Goal: Transaction & Acquisition: Purchase product/service

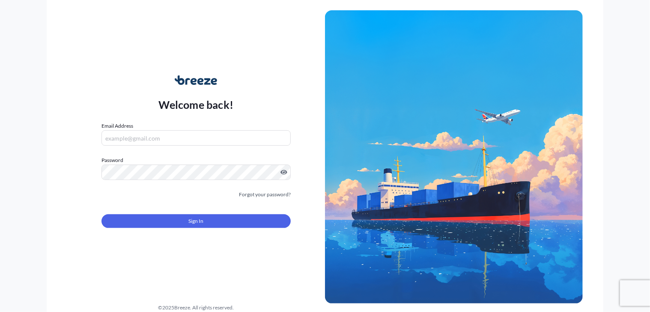
type input "[PERSON_NAME][EMAIL_ADDRESS][DOMAIN_NAME]"
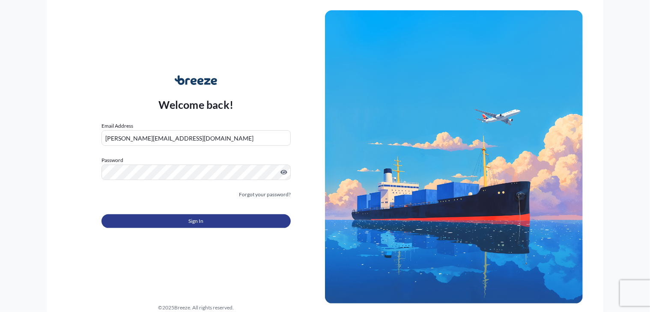
click at [238, 217] on button "Sign In" at bounding box center [195, 221] width 189 height 14
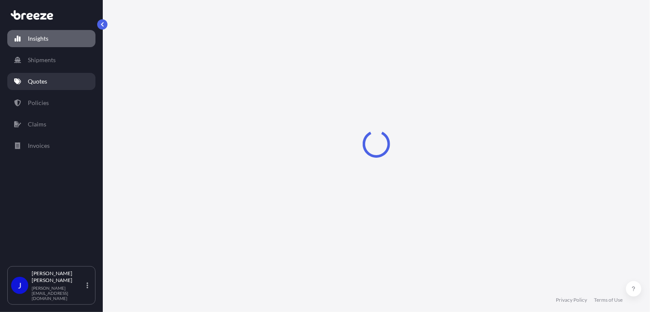
click at [48, 76] on link "Quotes" at bounding box center [51, 81] width 88 height 17
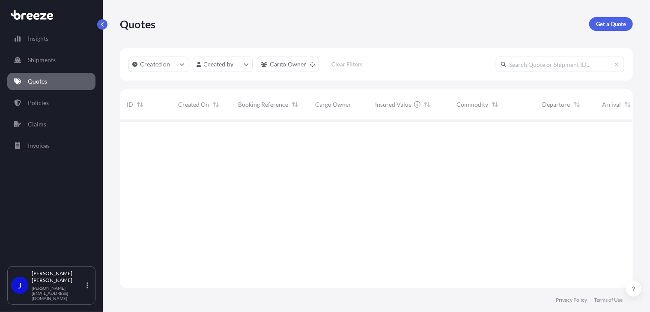
scroll to position [192, 506]
click at [622, 22] on p "Get a Quote" at bounding box center [611, 24] width 30 height 9
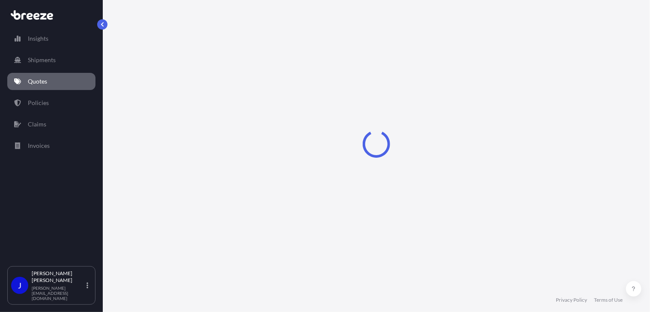
select select "Sea"
select select "1"
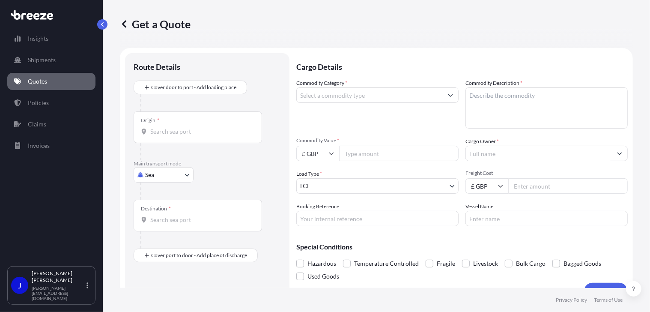
scroll to position [14, 0]
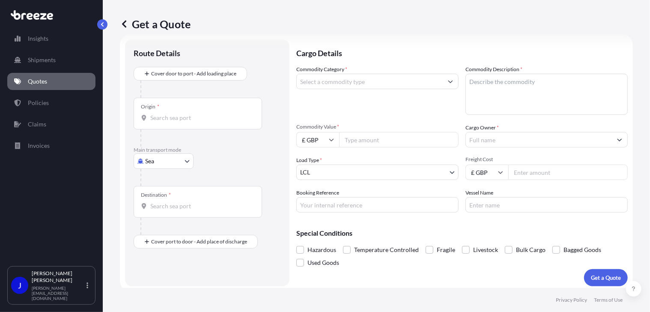
click at [177, 160] on body "Insights Shipments Quotes Policies Claims Invoices J [PERSON_NAME] [PERSON_NAME…" at bounding box center [325, 156] width 650 height 312
click at [172, 201] on div "Air" at bounding box center [163, 198] width 53 height 15
select select "Air"
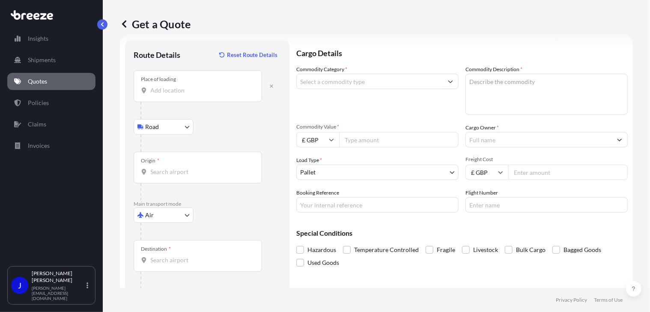
click at [176, 91] on input "Place of loading" at bounding box center [200, 90] width 101 height 9
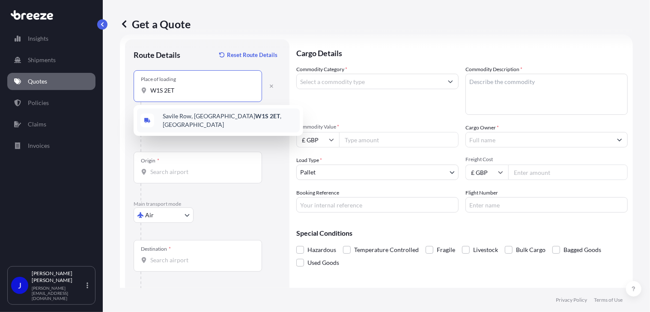
click at [185, 119] on span "[STREET_ADDRESS]" at bounding box center [230, 120] width 134 height 17
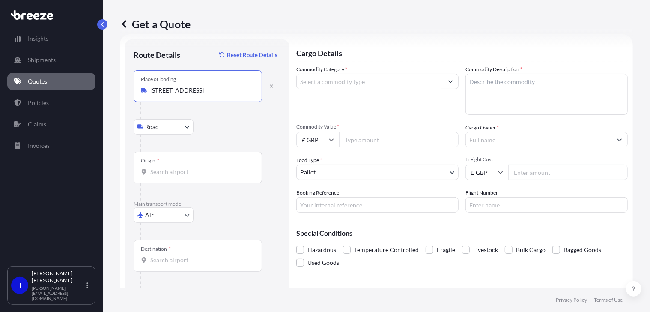
type input "[STREET_ADDRESS]"
click at [181, 174] on input "Origin *" at bounding box center [200, 171] width 101 height 9
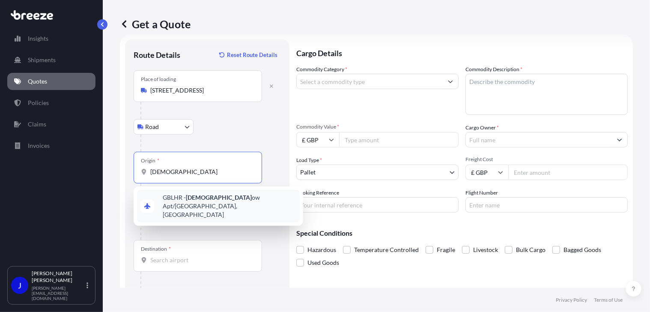
click at [223, 200] on span "GBLHR - Heathr ow Apt/[GEOGRAPHIC_DATA], [GEOGRAPHIC_DATA]" at bounding box center [230, 206] width 134 height 26
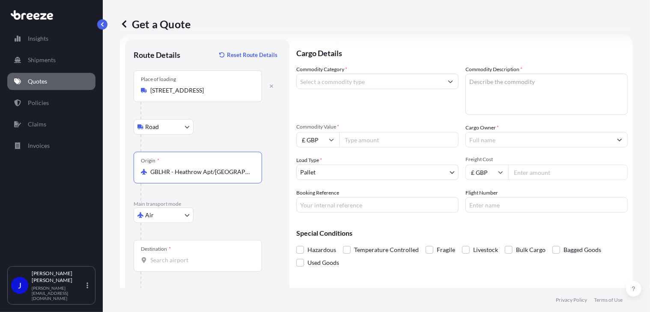
type input "GBLHR - Heathrow Apt/[GEOGRAPHIC_DATA], [GEOGRAPHIC_DATA]"
click at [176, 262] on input "Destination *" at bounding box center [200, 260] width 101 height 9
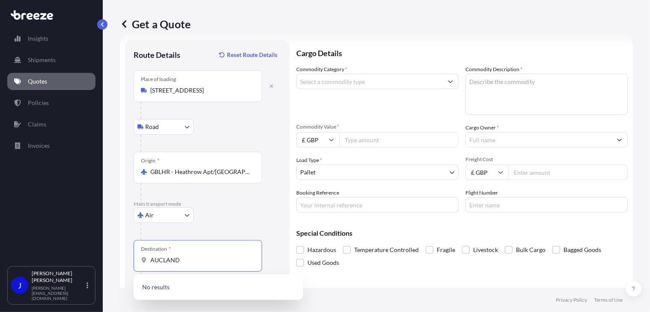
click at [162, 262] on input "AUCLAND" at bounding box center [200, 260] width 101 height 9
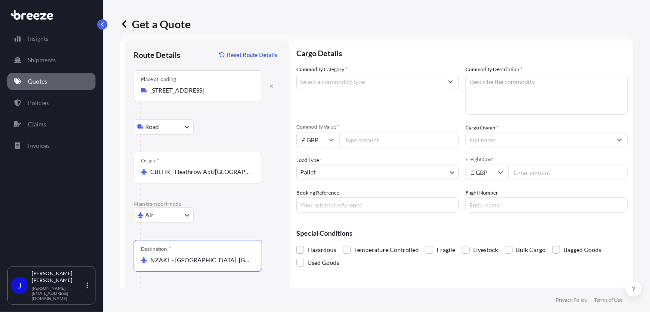
scroll to position [41, 0]
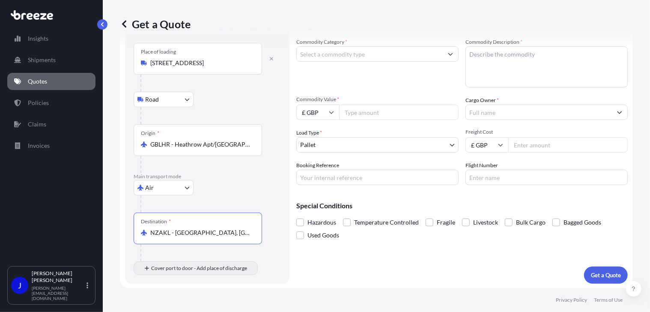
type input "NZAKL - [GEOGRAPHIC_DATA], [GEOGRAPHIC_DATA]"
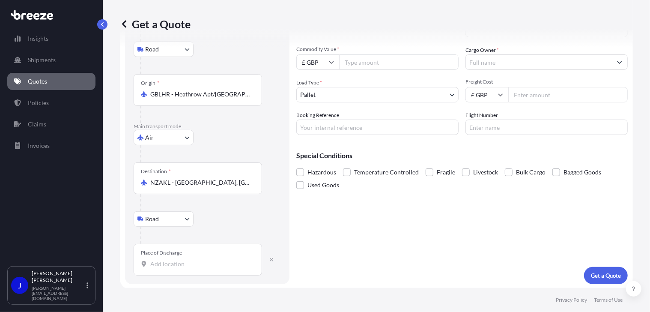
scroll to position [92, 0]
click at [175, 267] on div "Place of Discharge" at bounding box center [198, 259] width 128 height 32
click at [175, 267] on input "Place of Discharge" at bounding box center [200, 263] width 101 height 9
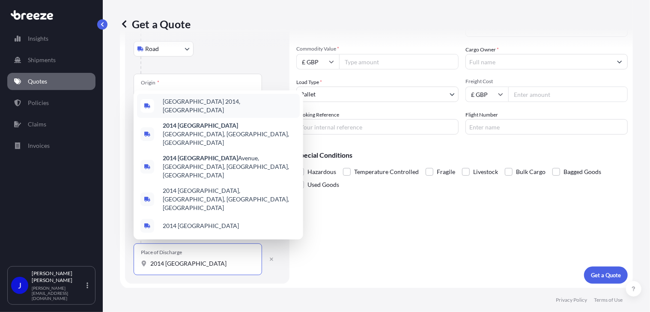
click at [207, 114] on span "[GEOGRAPHIC_DATA] 2014, [GEOGRAPHIC_DATA]" at bounding box center [230, 105] width 134 height 17
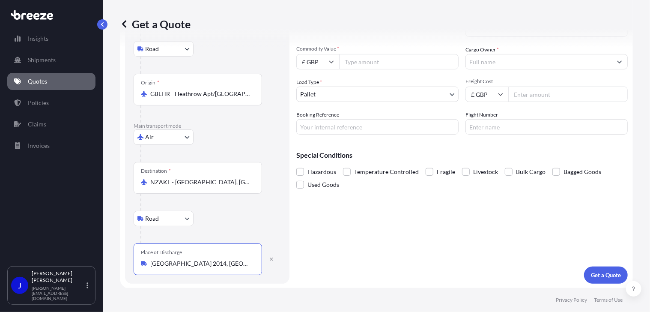
type input "[GEOGRAPHIC_DATA] 2014, [GEOGRAPHIC_DATA]"
click at [367, 62] on input "Commodity Value *" at bounding box center [398, 61] width 119 height 15
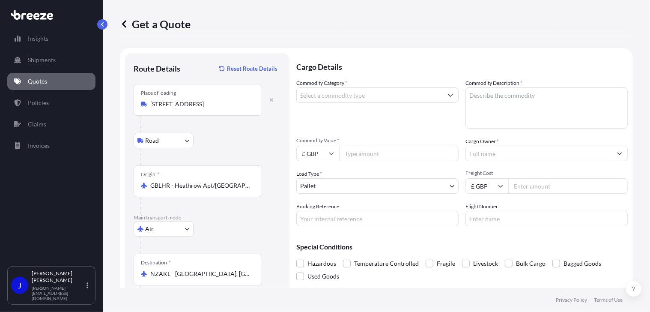
click at [381, 99] on input "Commodity Category *" at bounding box center [370, 94] width 146 height 15
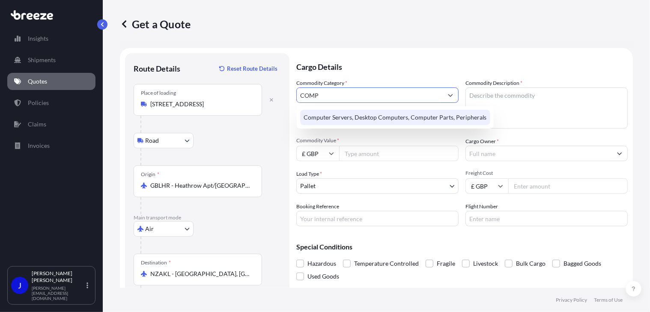
click at [380, 116] on div "Computer Servers, Desktop Computers, Computer Parts, Peripherals" at bounding box center [395, 117] width 190 height 15
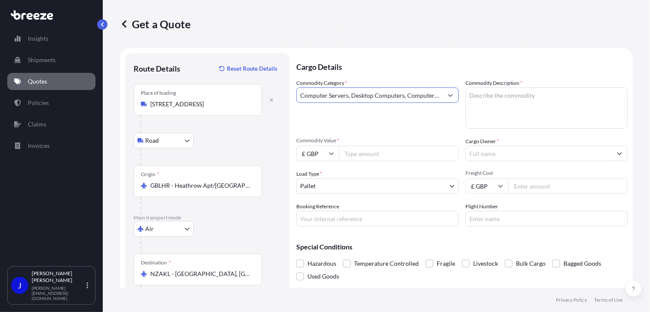
type input "Computer Servers, Desktop Computers, Computer Parts, Peripherals"
click at [479, 95] on textarea "Commodity Description *" at bounding box center [546, 107] width 162 height 41
paste textarea "Dell Server"
type textarea "Dell Server"
click at [491, 155] on input "Cargo Owner *" at bounding box center [539, 153] width 146 height 15
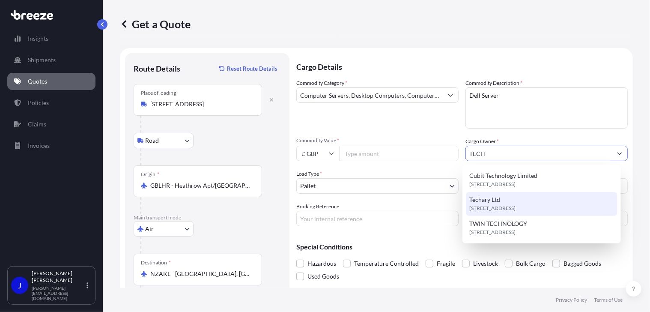
click at [509, 209] on span "[STREET_ADDRESS]" at bounding box center [492, 208] width 46 height 9
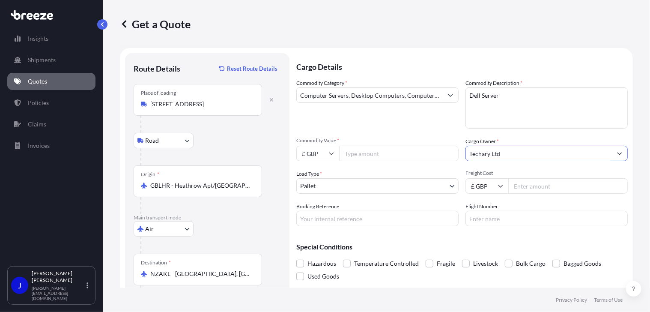
type input "Techary Ltd"
click at [358, 190] on body "15 options available. 12 options available. 2 options available. 0 options avai…" at bounding box center [325, 156] width 650 height 312
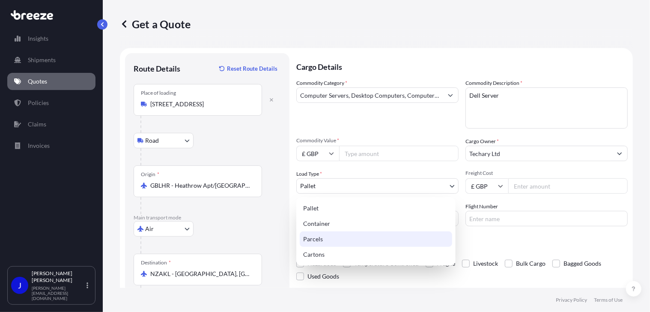
click at [337, 241] on div "Parcels" at bounding box center [376, 238] width 152 height 15
select select "3"
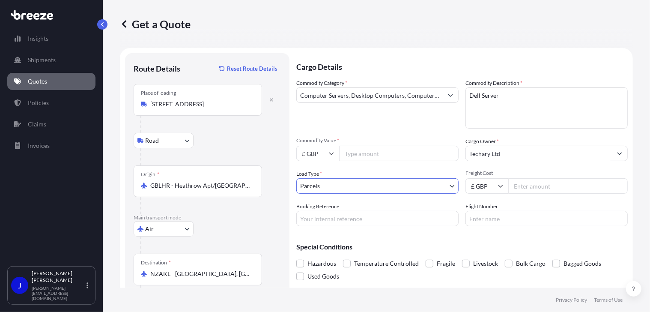
click at [367, 155] on input "Commodity Value *" at bounding box center [398, 153] width 119 height 15
type input "2250"
click at [326, 217] on input "Booking Reference" at bounding box center [377, 218] width 162 height 15
paste input "2219278"
type input "2219278"
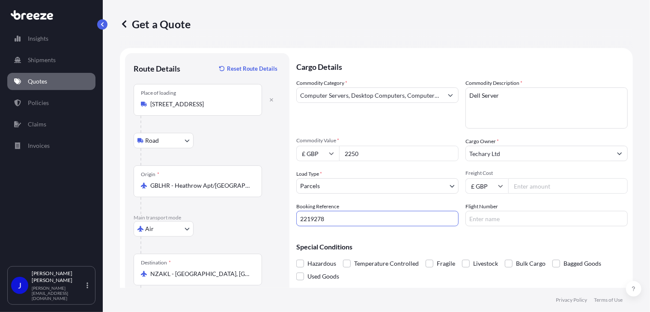
click at [540, 187] on input "Freight Cost" at bounding box center [567, 185] width 119 height 15
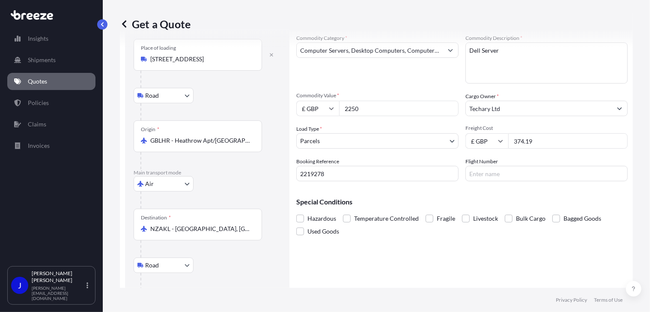
scroll to position [92, 0]
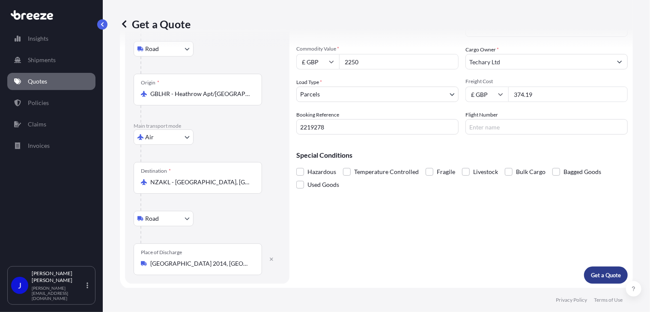
type input "374.19"
click at [595, 274] on p "Get a Quote" at bounding box center [606, 275] width 30 height 9
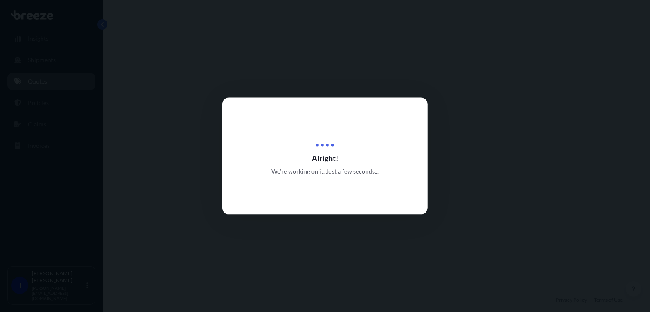
select select "Road"
select select "Air"
select select "Road"
select select "3"
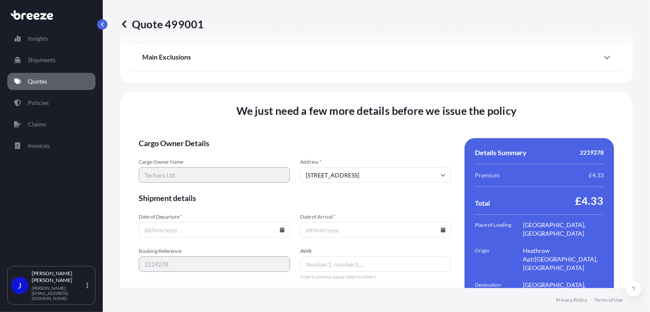
scroll to position [1210, 0]
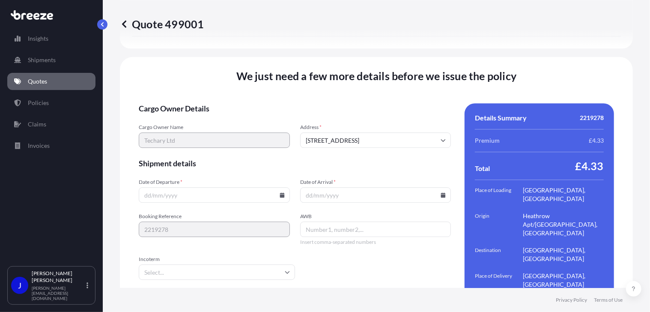
click at [280, 192] on icon at bounding box center [282, 194] width 5 height 5
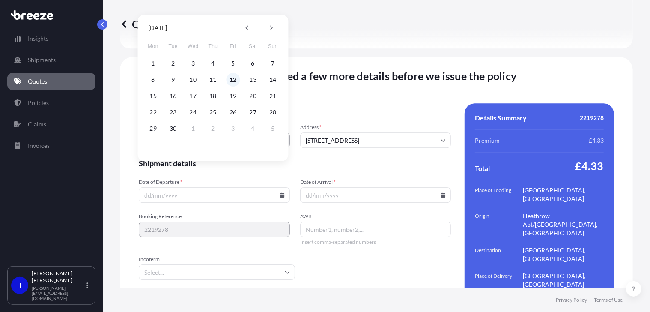
click at [232, 80] on button "12" at bounding box center [233, 80] width 14 height 14
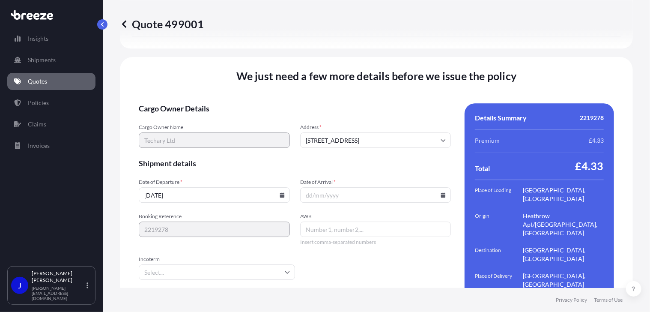
type input "[DATE]"
click at [441, 192] on icon at bounding box center [443, 194] width 5 height 5
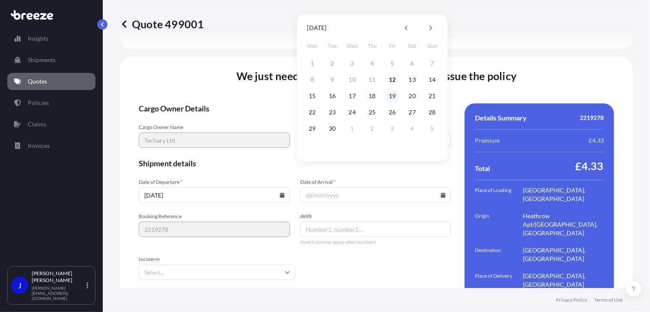
click at [394, 95] on button "19" at bounding box center [392, 96] width 14 height 14
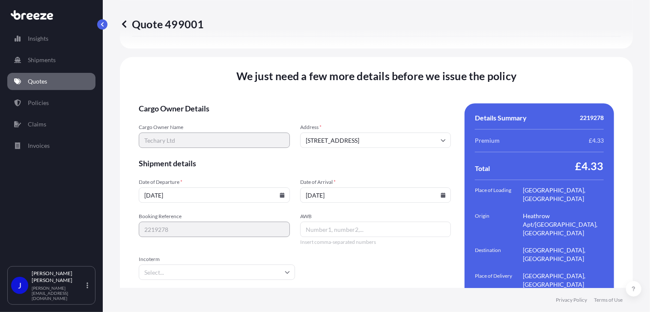
type input "[DATE]"
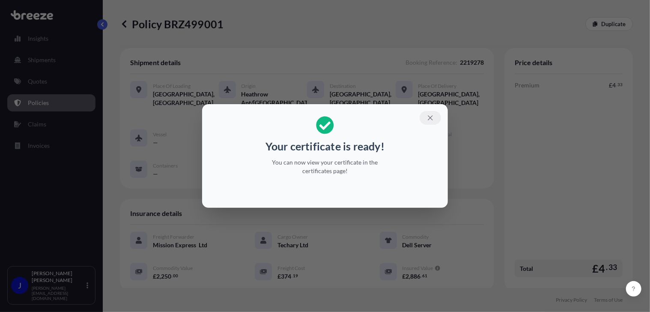
click at [432, 116] on icon "button" at bounding box center [430, 118] width 8 height 8
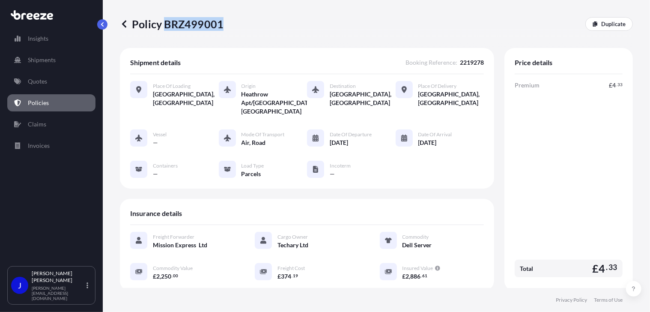
drag, startPoint x: 163, startPoint y: 22, endPoint x: 220, endPoint y: 24, distance: 57.0
click at [220, 24] on p "Policy BRZ499001" at bounding box center [172, 24] width 104 height 14
copy p "BRZ499001"
click at [37, 76] on link "Quotes" at bounding box center [51, 81] width 88 height 17
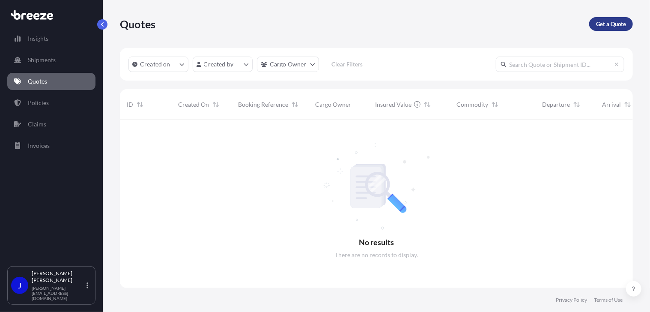
scroll to position [192, 506]
click at [624, 18] on link "Get a Quote" at bounding box center [611, 24] width 44 height 14
select select "Sea"
select select "1"
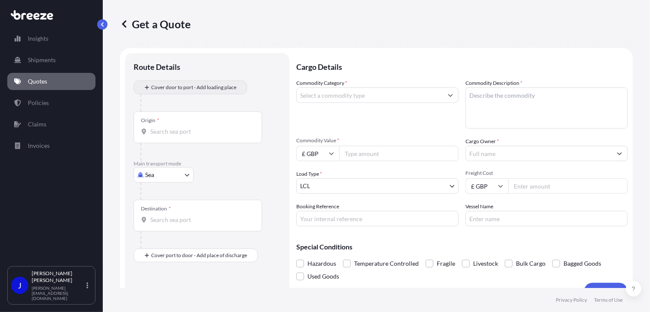
scroll to position [14, 0]
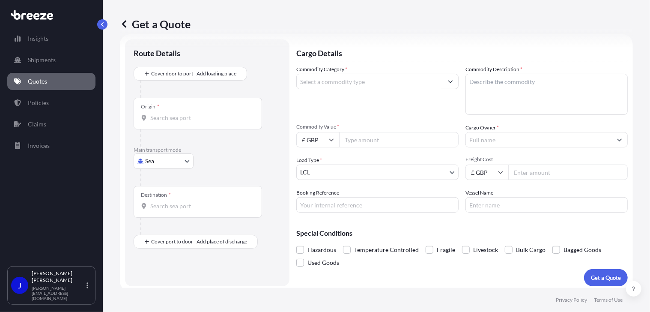
click at [173, 160] on body "Insights Shipments Quotes Policies Claims Invoices J [PERSON_NAME] [PERSON_NAME…" at bounding box center [325, 156] width 650 height 312
click at [167, 199] on div "Air" at bounding box center [163, 198] width 53 height 15
select select "Air"
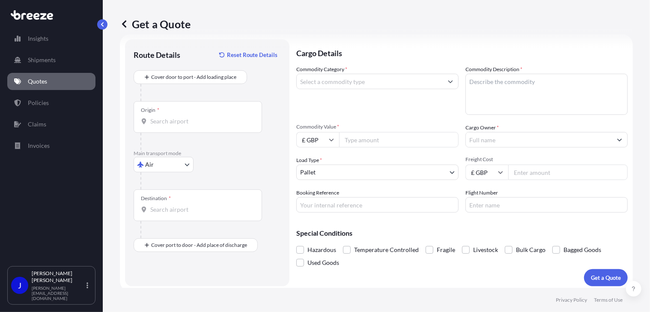
click at [171, 127] on div "Origin *" at bounding box center [198, 117] width 128 height 32
click at [171, 125] on input "Origin *" at bounding box center [200, 121] width 101 height 9
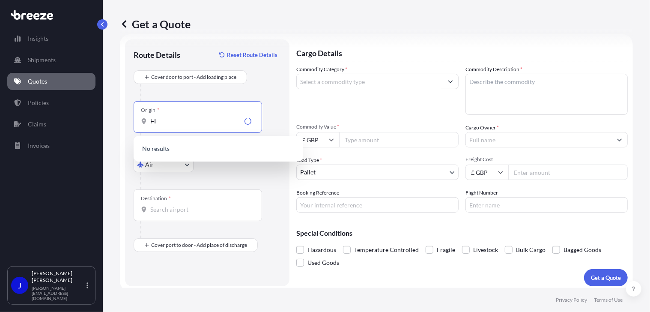
type input "H"
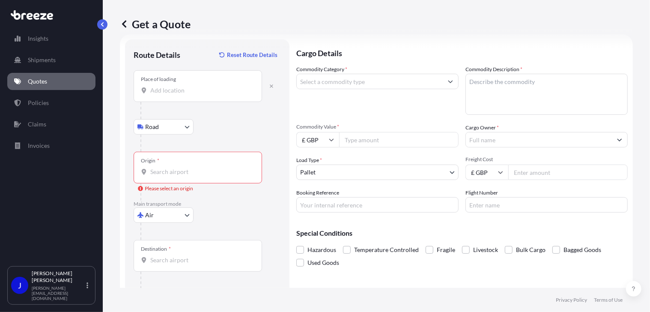
click at [169, 92] on input "Place of loading" at bounding box center [200, 90] width 101 height 9
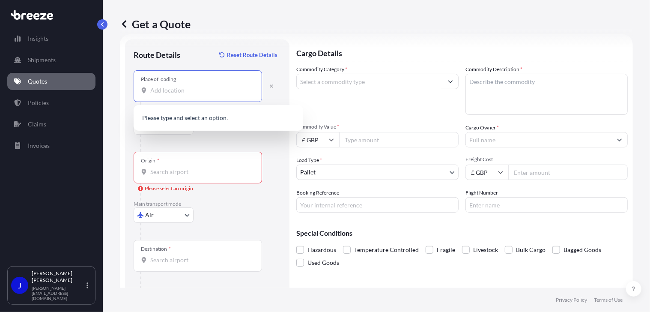
type input "5"
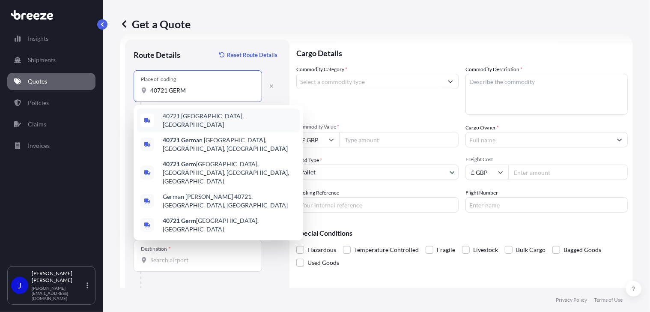
click at [192, 119] on span "40721 [GEOGRAPHIC_DATA], [GEOGRAPHIC_DATA]" at bounding box center [230, 120] width 134 height 17
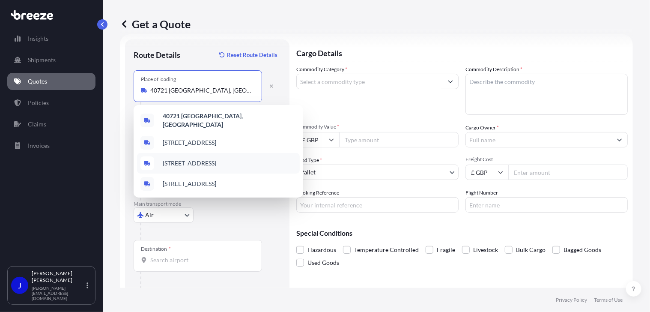
click at [179, 167] on div "[STREET_ADDRESS]" at bounding box center [218, 163] width 163 height 21
type input "[STREET_ADDRESS]"
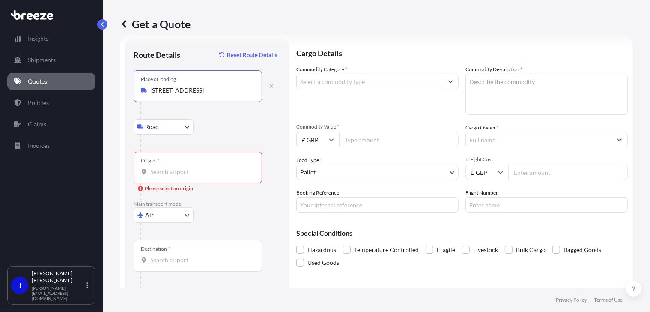
click at [182, 175] on input "Origin * Please select an origin" at bounding box center [200, 171] width 101 height 9
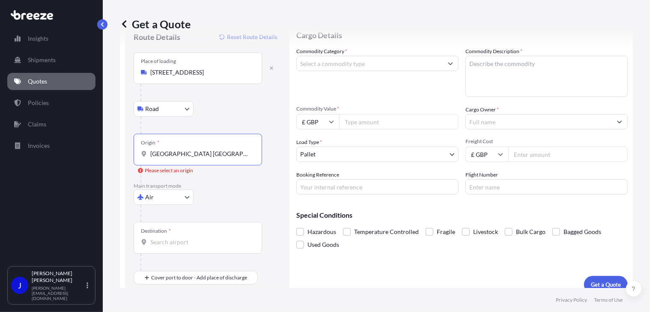
scroll to position [41, 0]
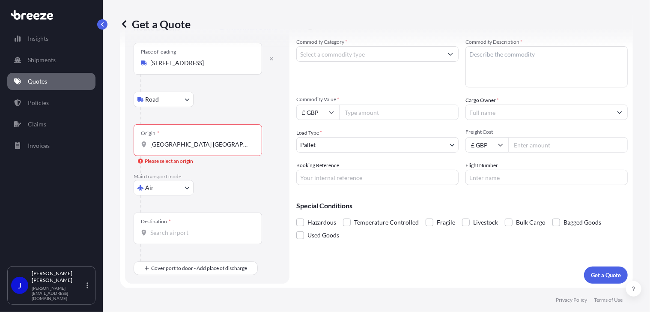
click at [214, 143] on input "[GEOGRAPHIC_DATA] [GEOGRAPHIC_DATA]" at bounding box center [200, 144] width 101 height 9
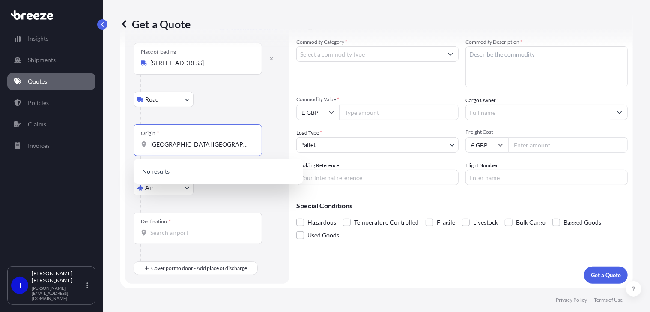
click at [161, 144] on input "[GEOGRAPHIC_DATA] [GEOGRAPHIC_DATA]" at bounding box center [200, 144] width 101 height 9
click at [234, 144] on input "[GEOGRAPHIC_DATA] [GEOGRAPHIC_DATA]" at bounding box center [200, 144] width 101 height 9
click at [211, 172] on span "DEDUS - [GEOGRAPHIC_DATA], [GEOGRAPHIC_DATA]" at bounding box center [221, 172] width 116 height 9
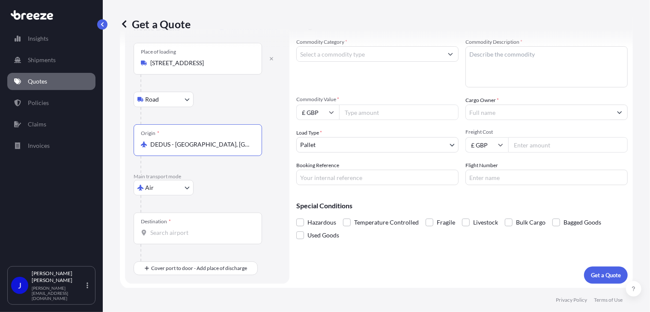
type input "DEDUS - [GEOGRAPHIC_DATA], [GEOGRAPHIC_DATA]"
click at [188, 232] on input "Destination *" at bounding box center [200, 232] width 101 height 9
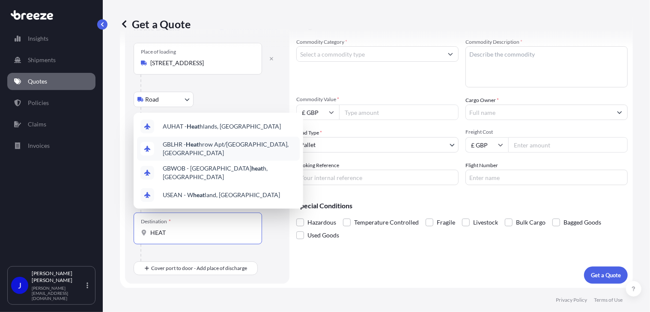
click at [243, 153] on span "GBLHR - Heat hrow Apt/[GEOGRAPHIC_DATA], [GEOGRAPHIC_DATA]" at bounding box center [230, 148] width 134 height 17
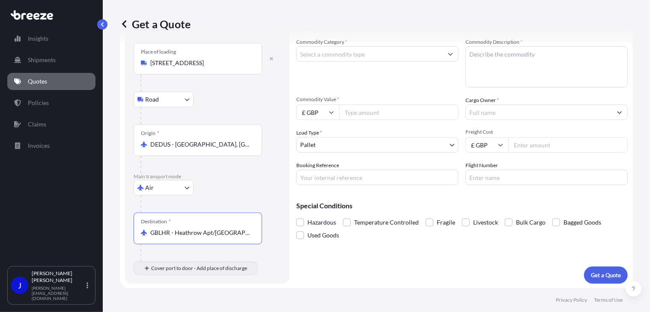
type input "GBLHR - Heathrow Apt/[GEOGRAPHIC_DATA], [GEOGRAPHIC_DATA]"
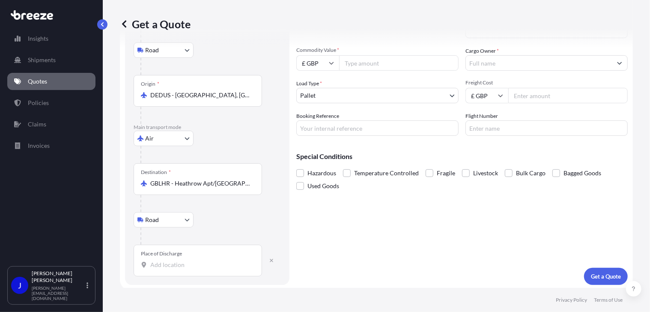
scroll to position [92, 0]
click at [185, 256] on div "Place of Discharge" at bounding box center [198, 259] width 128 height 32
click at [185, 259] on input "Place of Discharge" at bounding box center [200, 263] width 101 height 9
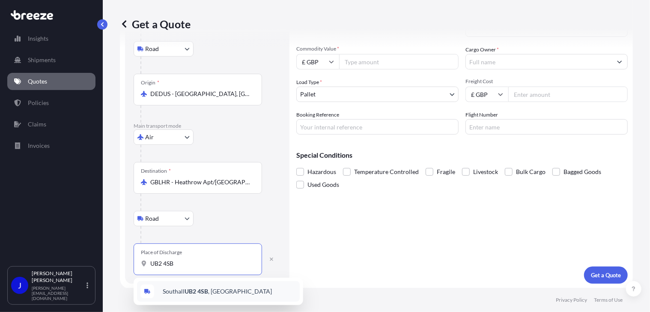
click at [209, 294] on span "Southall UB2 4SB , [GEOGRAPHIC_DATA]" at bounding box center [217, 291] width 109 height 9
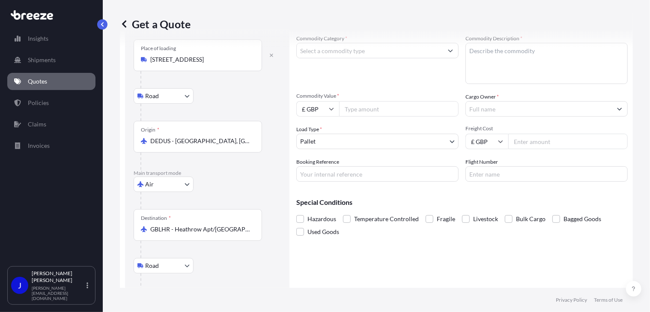
scroll to position [0, 0]
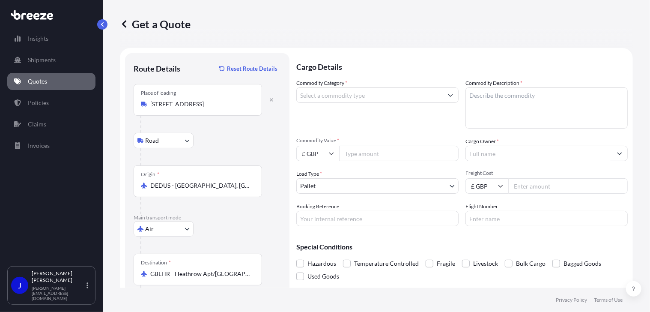
type input "Southall UB2 4SB, [GEOGRAPHIC_DATA]"
click at [351, 188] on body "4 options available. 0 options available. 5 options available. 0 options availa…" at bounding box center [325, 156] width 650 height 312
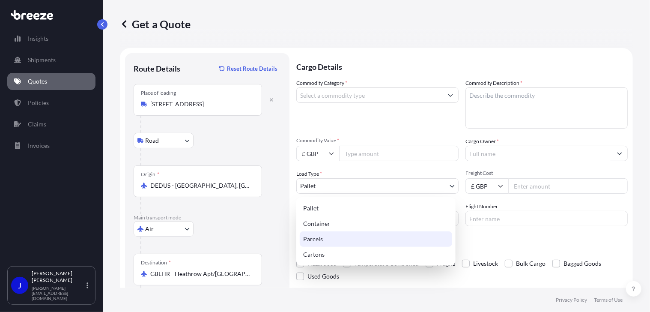
click at [343, 238] on div "Parcels" at bounding box center [376, 238] width 152 height 15
select select "3"
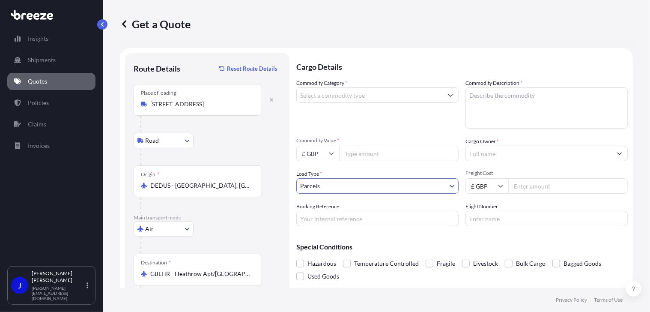
click at [353, 98] on input "Commodity Category *" at bounding box center [370, 94] width 146 height 15
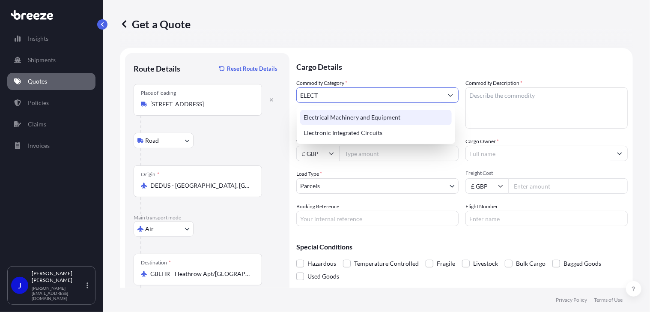
click at [364, 117] on div "Electrical Machinery and Equipment" at bounding box center [376, 117] width 152 height 15
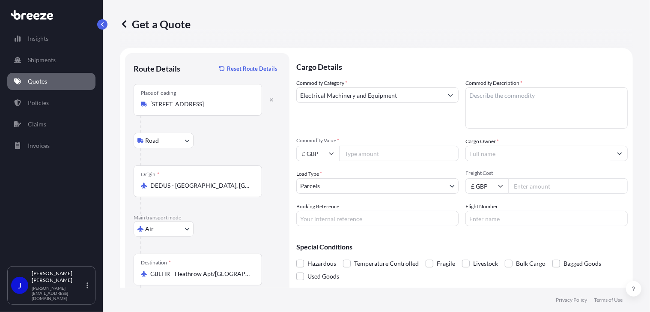
click at [431, 99] on input "Electrical Machinery and Equipment" at bounding box center [370, 94] width 146 height 15
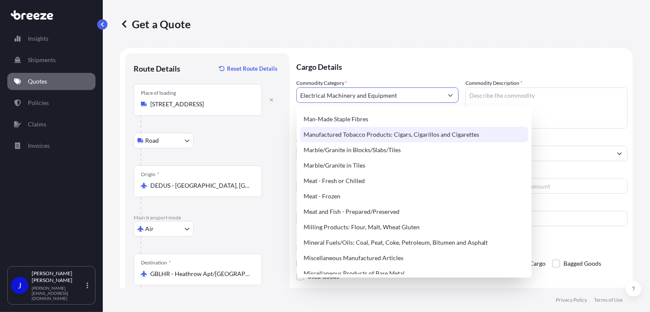
scroll to position [1070, 0]
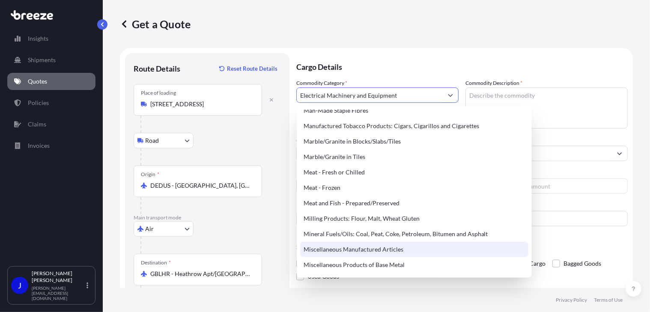
click at [405, 252] on div "Miscellaneous Manufactured Articles" at bounding box center [414, 248] width 228 height 15
type input "Miscellaneous Manufactured Articles"
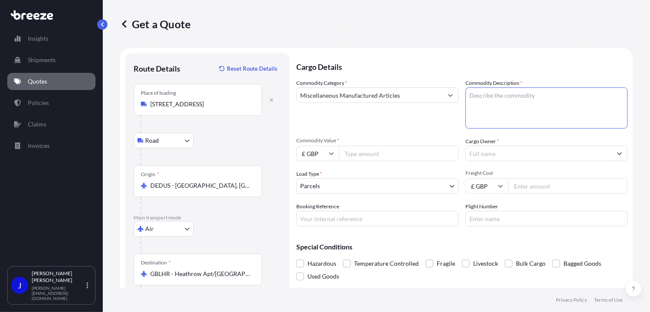
paste textarea "Streaming basket for refrigeration"
type textarea "Streaming basket for refrigeration"
click at [361, 150] on input "Commodity Value *" at bounding box center [398, 153] width 119 height 15
type input "2526"
click at [493, 152] on input "Cargo Owner *" at bounding box center [539, 153] width 146 height 15
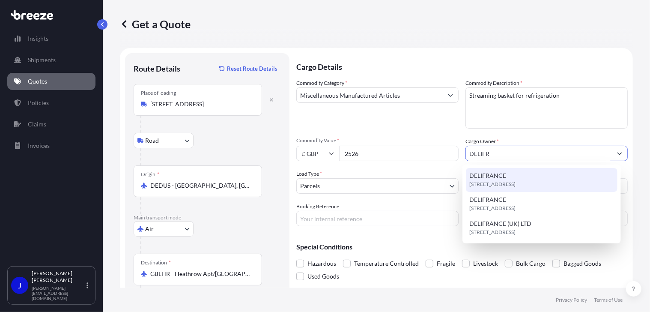
click at [494, 183] on span "[STREET_ADDRESS]" at bounding box center [492, 184] width 46 height 9
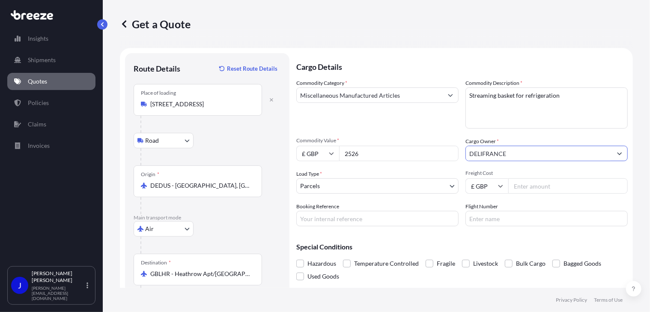
type input "DELIFRANCE"
click at [336, 217] on input "Booking Reference" at bounding box center [377, 218] width 162 height 15
paste input "2219331"
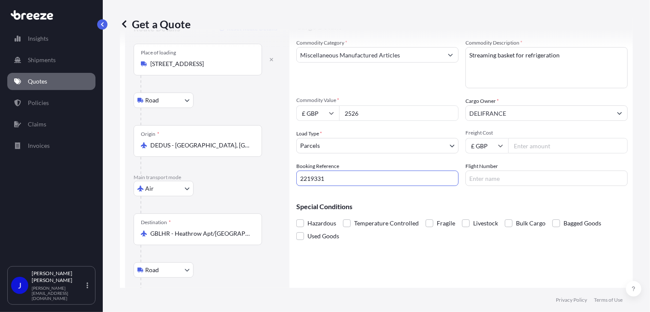
scroll to position [92, 0]
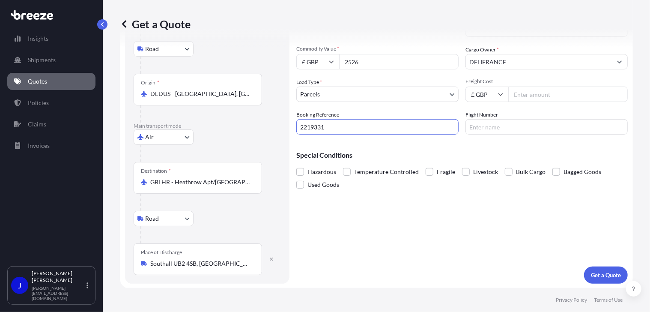
type input "2219331"
click at [538, 95] on input "Freight Cost" at bounding box center [567, 93] width 119 height 15
type input "227.01"
click at [584, 268] on button "Get a Quote" at bounding box center [606, 274] width 44 height 17
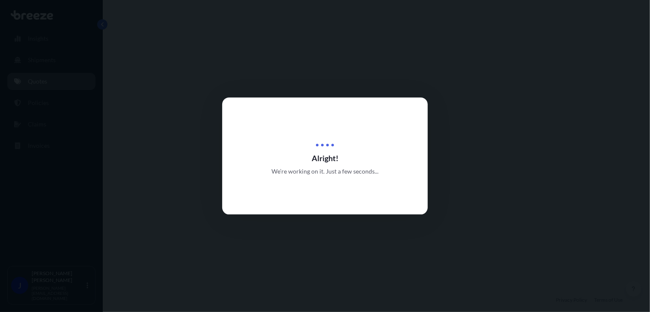
select select "Road"
select select "Air"
select select "Road"
select select "3"
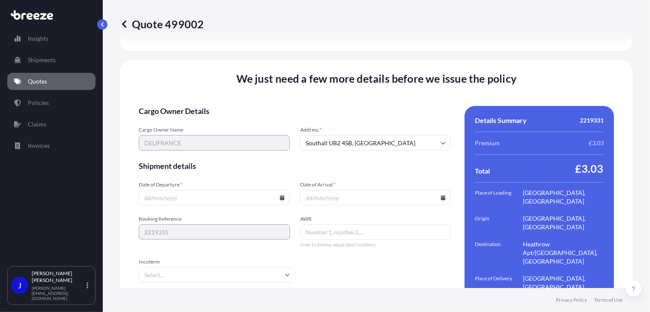
scroll to position [1210, 0]
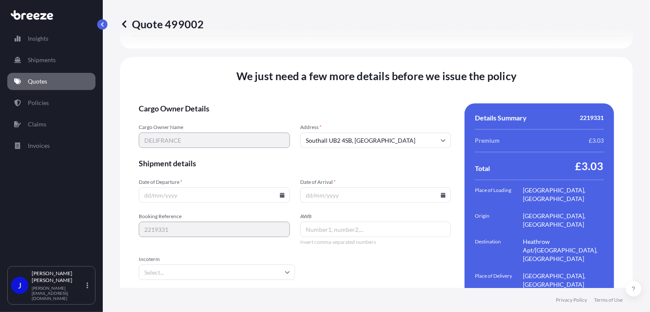
click at [281, 192] on icon at bounding box center [282, 194] width 5 height 5
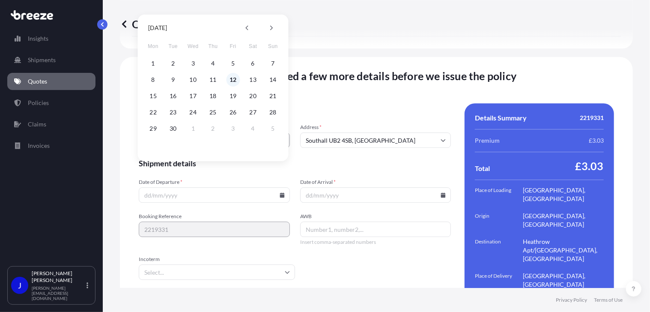
click at [234, 81] on button "12" at bounding box center [233, 80] width 14 height 14
type input "[DATE]"
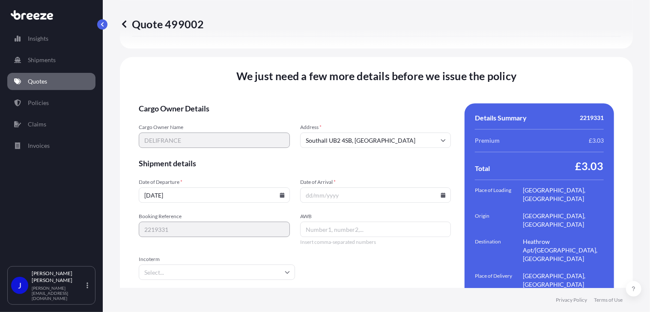
click at [441, 192] on icon at bounding box center [443, 194] width 5 height 5
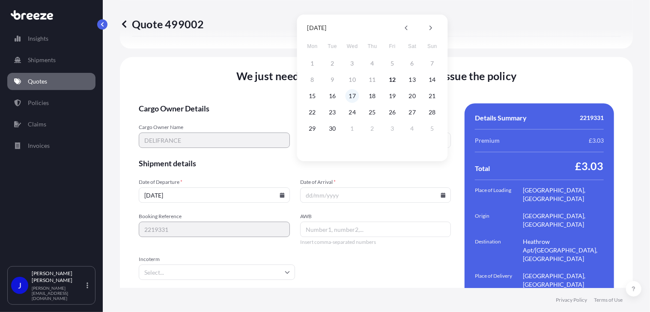
click at [347, 96] on button "17" at bounding box center [352, 96] width 14 height 14
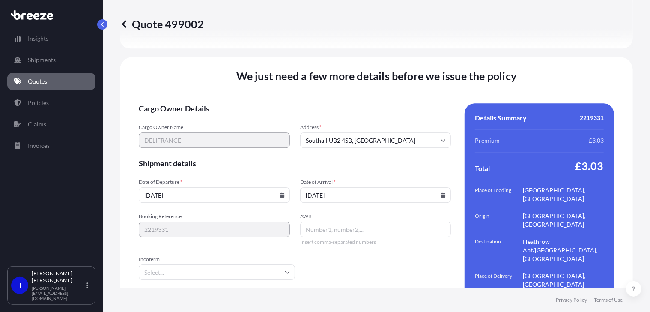
type input "[DATE]"
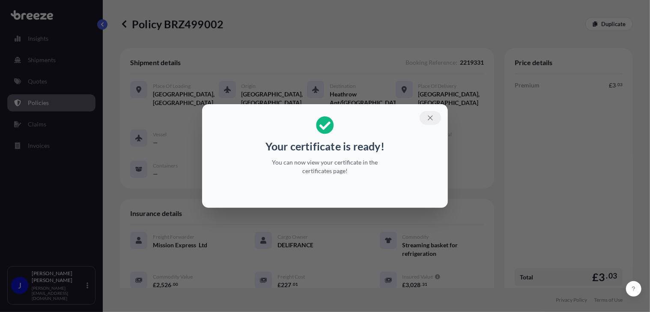
click at [430, 117] on icon "button" at bounding box center [430, 117] width 5 height 5
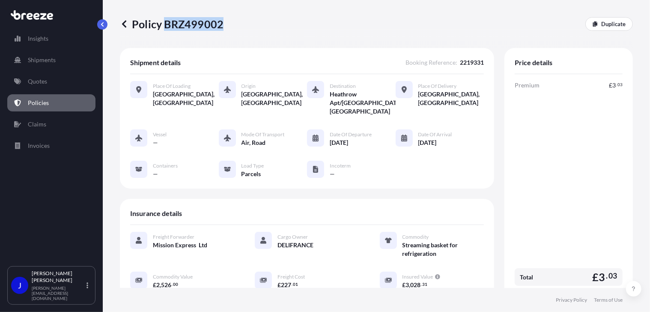
drag, startPoint x: 165, startPoint y: 24, endPoint x: 220, endPoint y: 24, distance: 54.8
click at [220, 24] on p "Policy BRZ499002" at bounding box center [172, 24] width 104 height 14
drag, startPoint x: 220, startPoint y: 24, endPoint x: 213, endPoint y: 22, distance: 7.1
copy p "BRZ499002"
